Goal: Check status: Check status

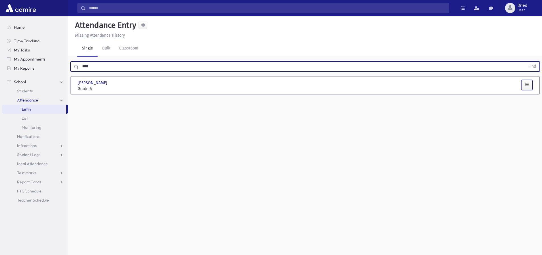
click at [530, 85] on button "button" at bounding box center [526, 85] width 11 height 10
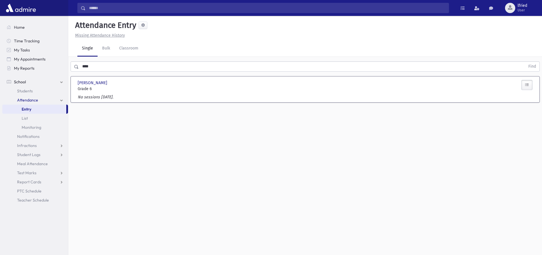
click at [99, 95] on label "No sessions today." at bounding box center [96, 97] width 36 height 6
click at [101, 97] on label "No sessions today." at bounding box center [96, 97] width 36 height 6
click at [33, 116] on link "List" at bounding box center [35, 118] width 66 height 9
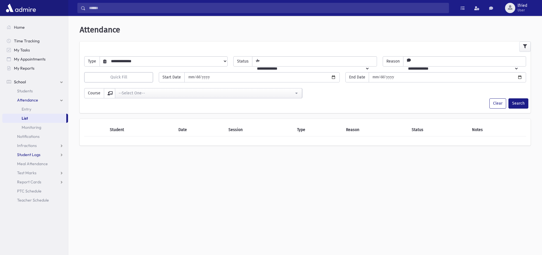
click at [32, 153] on span "Student Logs" at bounding box center [28, 154] width 23 height 5
click at [28, 164] on span "Entry" at bounding box center [27, 163] width 10 height 5
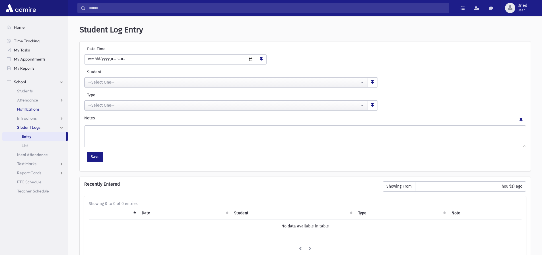
click at [28, 109] on span "Notifications" at bounding box center [28, 109] width 22 height 5
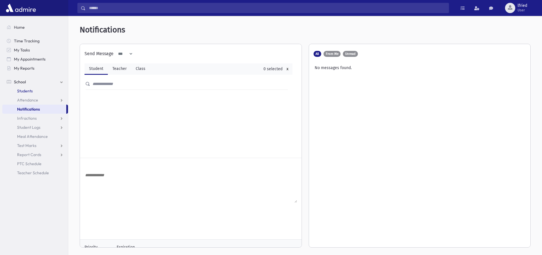
click at [22, 92] on span "Students" at bounding box center [25, 90] width 16 height 5
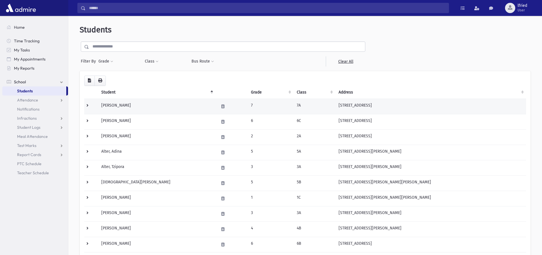
click at [335, 108] on td "7A" at bounding box center [314, 106] width 42 height 15
click at [157, 106] on td "Adler, Rivka" at bounding box center [156, 106] width 117 height 15
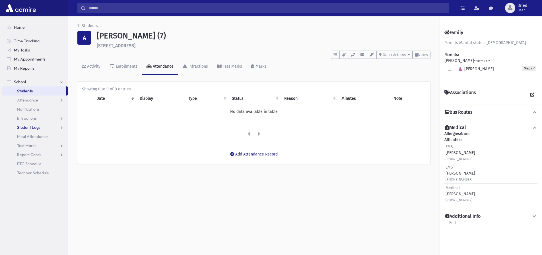
click at [30, 127] on span "Student Logs" at bounding box center [28, 127] width 23 height 5
click at [25, 136] on span "Entry" at bounding box center [27, 136] width 10 height 5
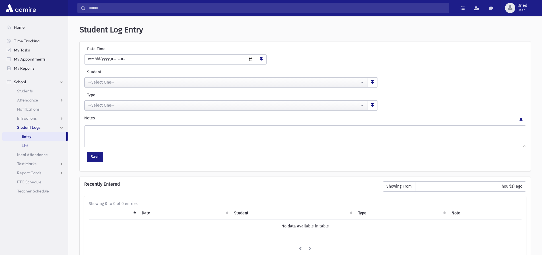
click at [28, 143] on link "List" at bounding box center [35, 145] width 66 height 9
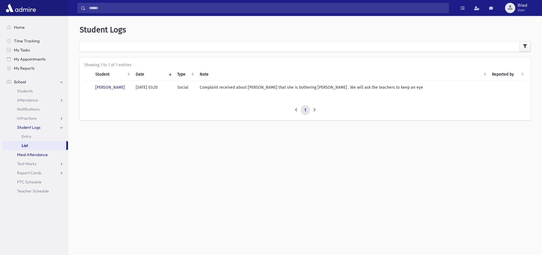
click at [30, 155] on span "Meal Attendance" at bounding box center [32, 154] width 31 height 5
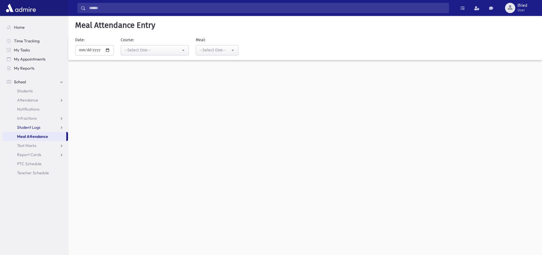
click at [24, 131] on link "Student Logs" at bounding box center [35, 127] width 66 height 9
click at [26, 135] on span "Entry" at bounding box center [27, 136] width 10 height 5
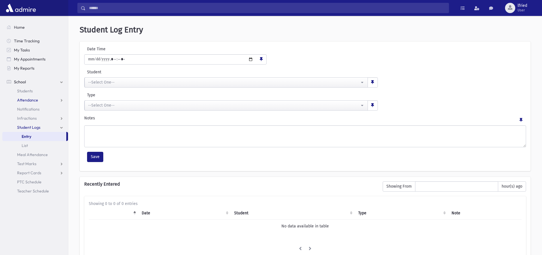
click at [24, 102] on span "Attendance" at bounding box center [27, 100] width 21 height 5
click at [29, 109] on span "Entry" at bounding box center [27, 109] width 10 height 5
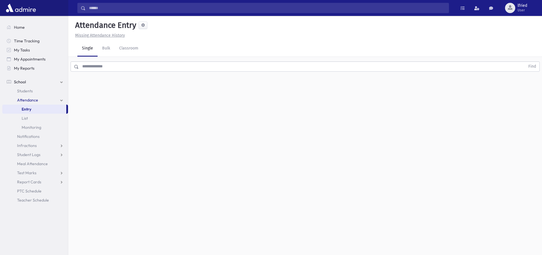
click at [141, 61] on div "Find" at bounding box center [304, 65] width 473 height 17
click at [140, 68] on input "text" at bounding box center [302, 66] width 446 height 10
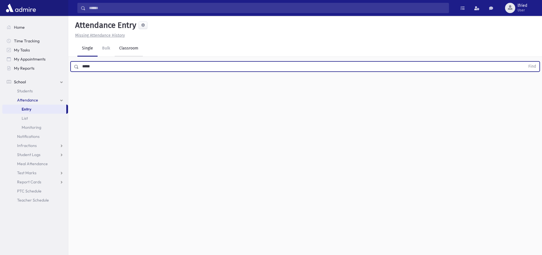
type input "*****"
click at [525, 62] on button "Find" at bounding box center [532, 67] width 14 height 10
click at [527, 86] on icon "button" at bounding box center [527, 84] width 4 height 5
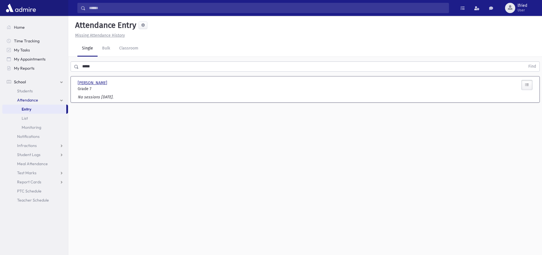
click at [94, 84] on span "[PERSON_NAME]" at bounding box center [93, 83] width 31 height 6
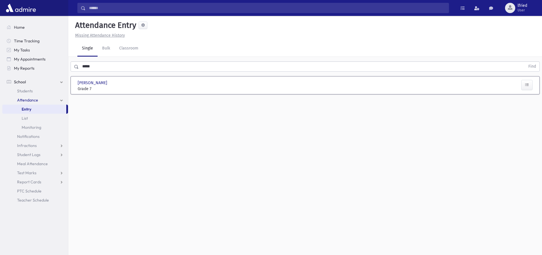
drag, startPoint x: 93, startPoint y: 82, endPoint x: 225, endPoint y: 150, distance: 149.1
click at [347, 179] on div "Attendance Entry Missing Attendance History Single Bulk Classroom ***** Find [G…" at bounding box center [304, 135] width 473 height 239
click at [24, 81] on span "School" at bounding box center [20, 81] width 12 height 5
